Goal: Navigation & Orientation: Find specific page/section

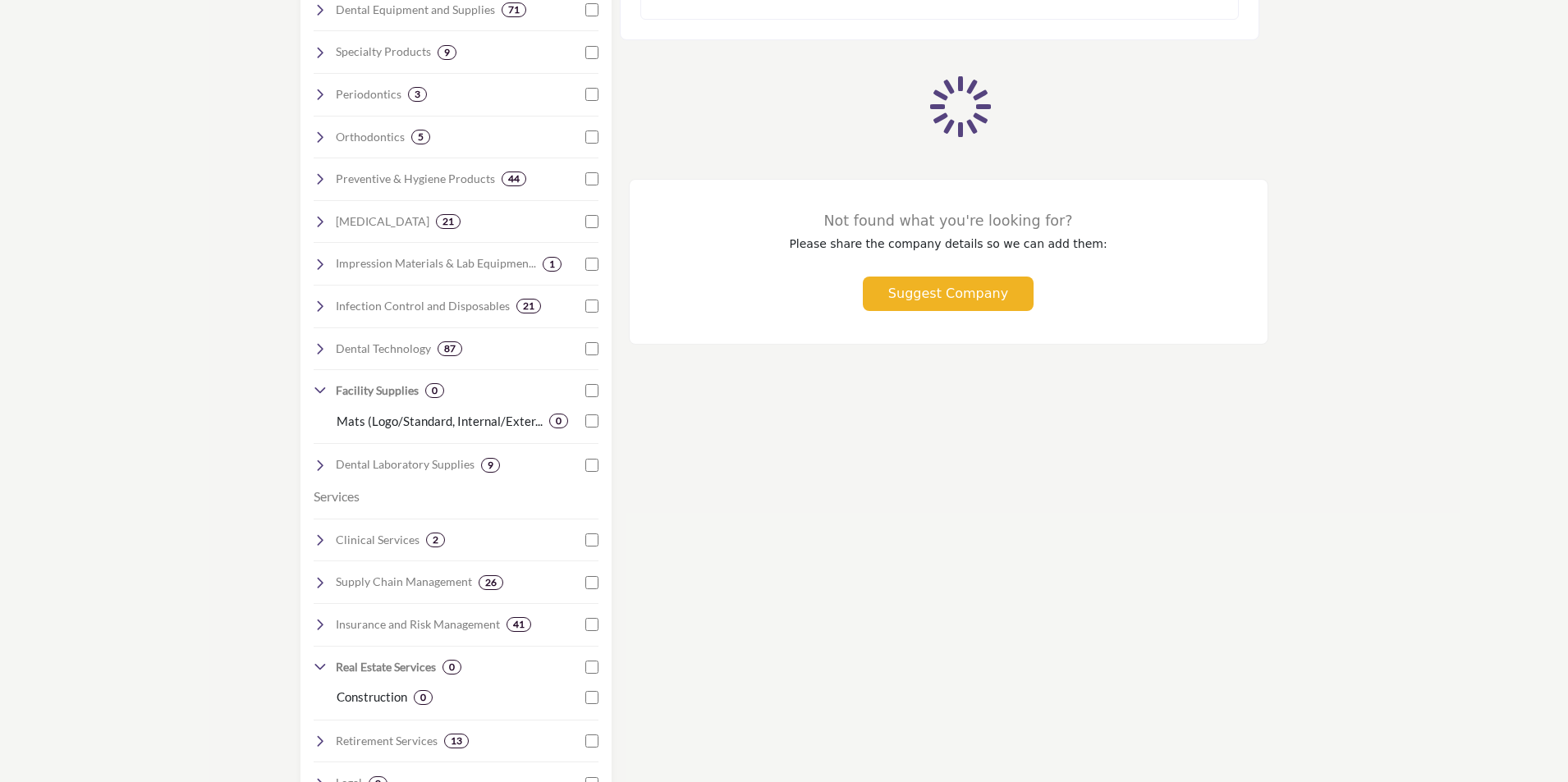
click at [1013, 494] on div "Searched Term" at bounding box center [949, 449] width 657 height 1927
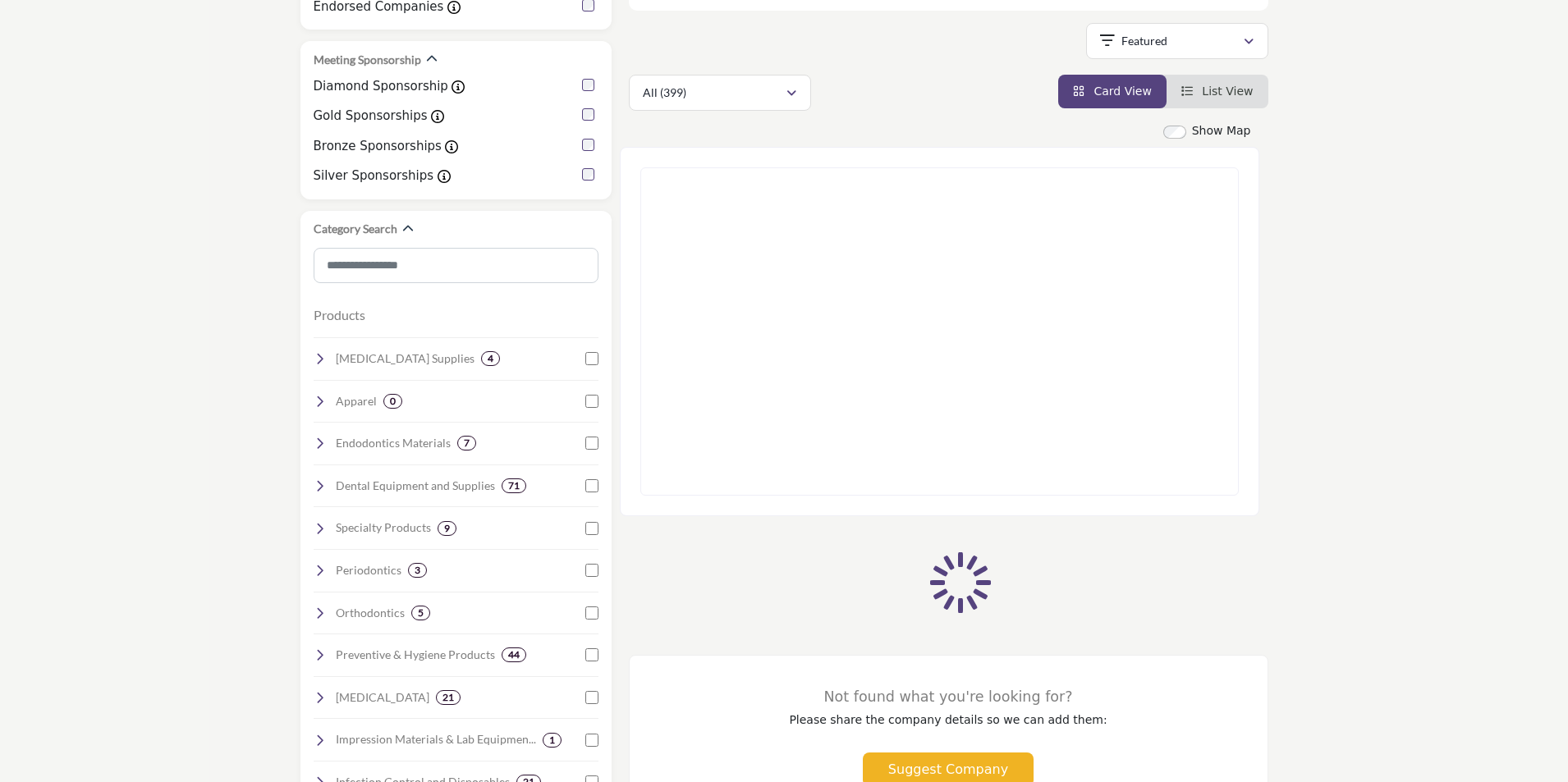
scroll to position [82, 0]
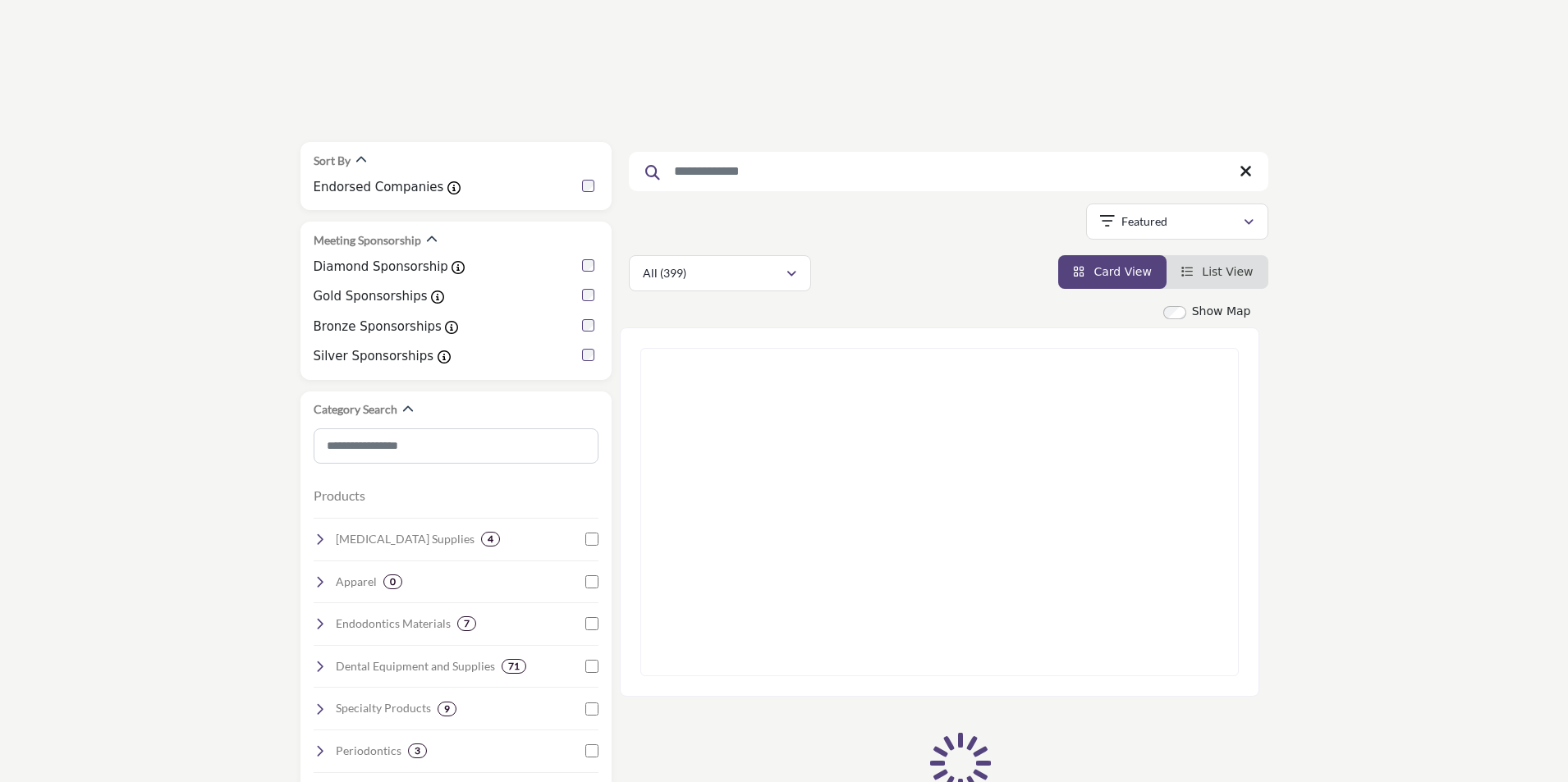
click at [890, 166] on input "Search Keyword" at bounding box center [948, 171] width 640 height 40
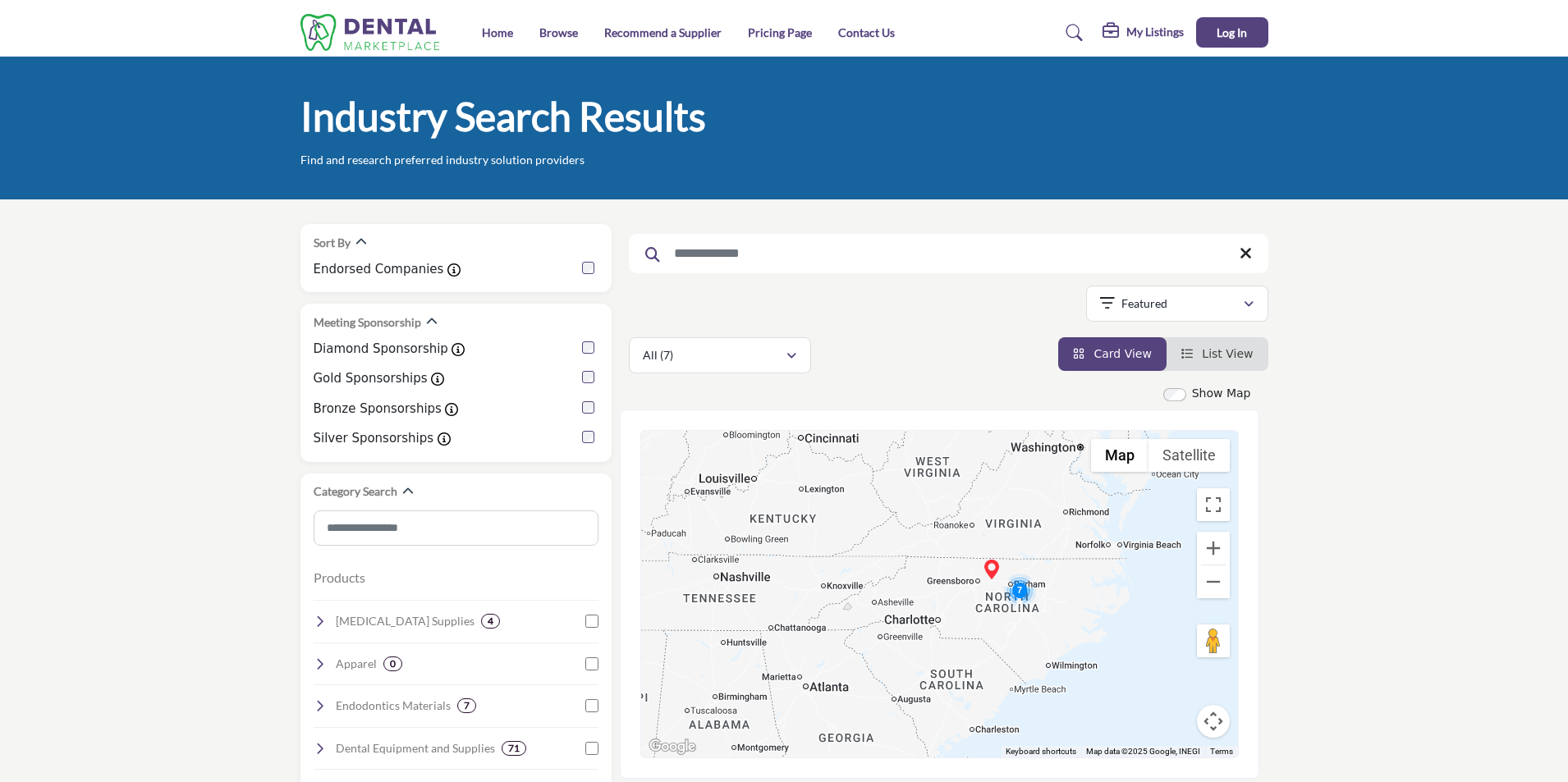
click at [73, 19] on nav "Home Browse Recommend a Supplier Pricing Page Contact Us" at bounding box center [784, 32] width 1568 height 48
